Goal: Go to known website: Go to known website

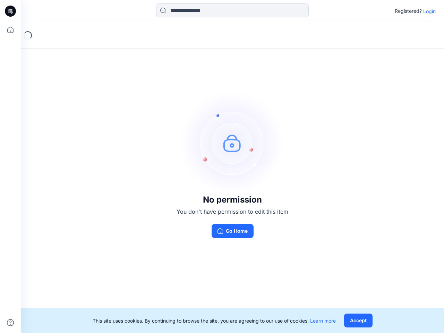
click at [222, 167] on img at bounding box center [232, 143] width 104 height 104
click at [11, 11] on icon at bounding box center [11, 11] width 3 height 0
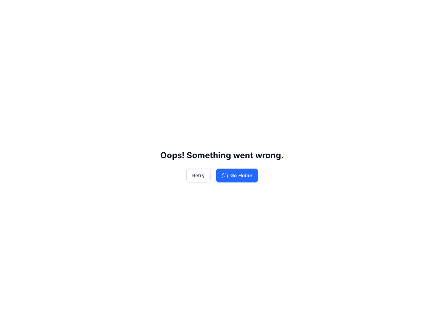
click at [10, 30] on div "Oops! Something went wrong. Retry Go Home" at bounding box center [222, 166] width 444 height 333
click at [10, 323] on div "Oops! Something went wrong. Retry Go Home" at bounding box center [222, 166] width 444 height 333
click at [232, 10] on div "Oops! Something went wrong. Retry Go Home" at bounding box center [222, 166] width 444 height 333
click at [430, 11] on div "Oops! Something went wrong. Retry Go Home" at bounding box center [222, 166] width 444 height 333
click at [358, 321] on div "Oops! Something went wrong. Retry Go Home" at bounding box center [222, 166] width 444 height 333
